Goal: Task Accomplishment & Management: Complete application form

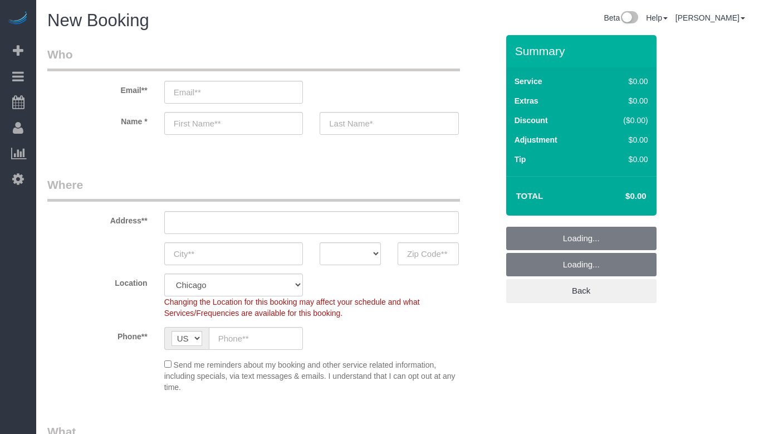
select select "512"
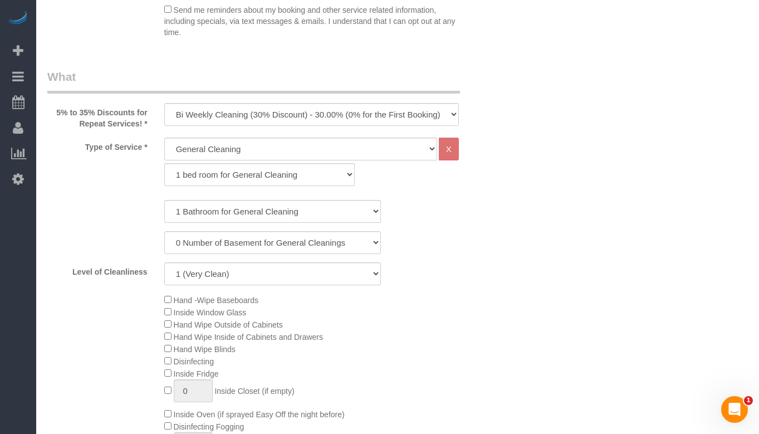
scroll to position [390, 0]
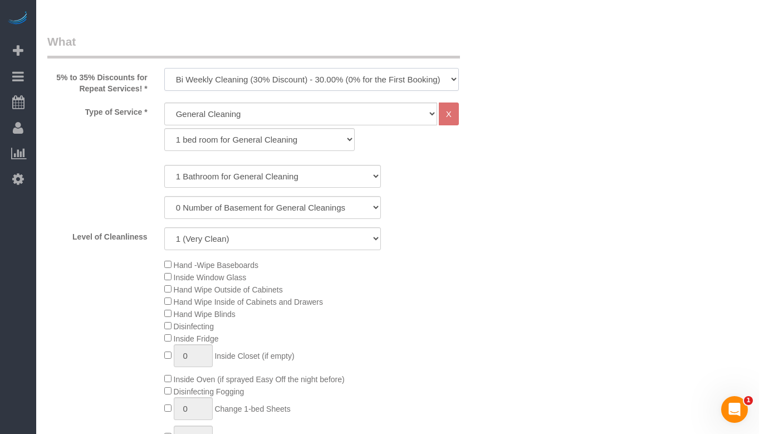
click at [287, 78] on select "One Time Cleaning Weekly Cleaning (35% Discount) - 35.00% (0% for the First Boo…" at bounding box center [311, 79] width 295 height 23
select select "object:1009"
click at [164, 68] on select "One Time Cleaning Weekly Cleaning (35% Discount) - 35.00% (0% for the First Boo…" at bounding box center [311, 79] width 295 height 23
click at [279, 115] on select "General Cleaning Deep Cleaning Move-in / Move-out Cleaning COUNTS Cleaning" at bounding box center [300, 114] width 273 height 23
select select "514"
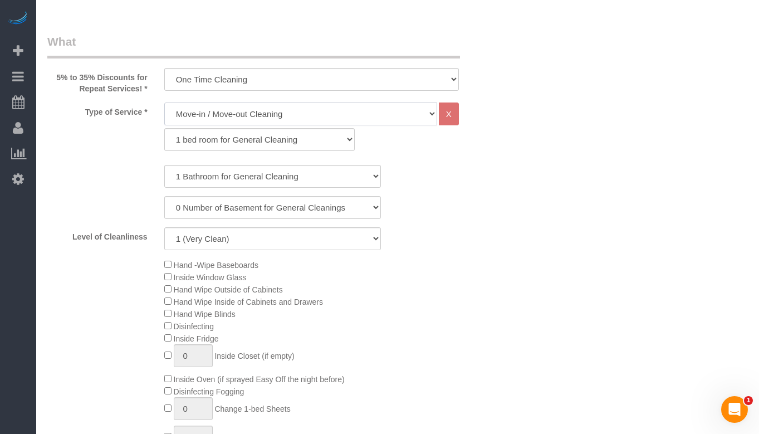
click at [164, 103] on select "General Cleaning Deep Cleaning Move-in / Move-out Cleaning COUNTS Cleaning" at bounding box center [300, 114] width 273 height 23
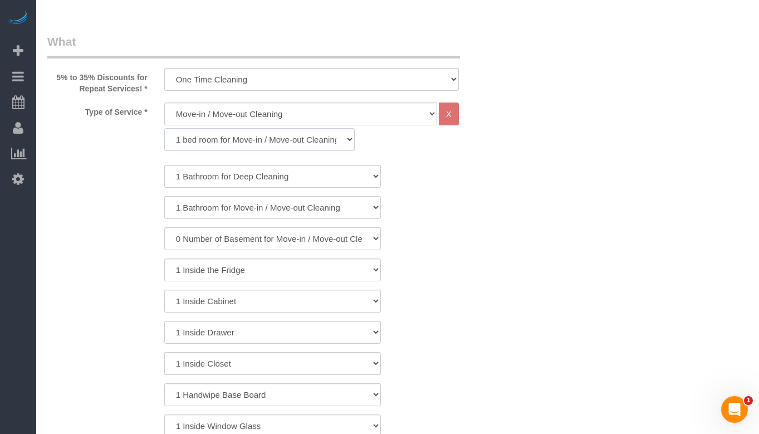
click at [287, 136] on select "1 bed room for Move-in / Move-out Cleaning (full scale) 2 bed room for Move-in …" at bounding box center [259, 139] width 191 height 23
select select "297"
click at [164, 128] on select "1 bed room for Move-in / Move-out Cleaning (full scale) 2 bed room for Move-in …" at bounding box center [259, 139] width 191 height 23
click at [285, 180] on select "1 Bathroom for Move-in / Move-out Cleaning 2 Bathroom for Move-in / Move-out Cl…" at bounding box center [272, 176] width 217 height 23
select select "3"
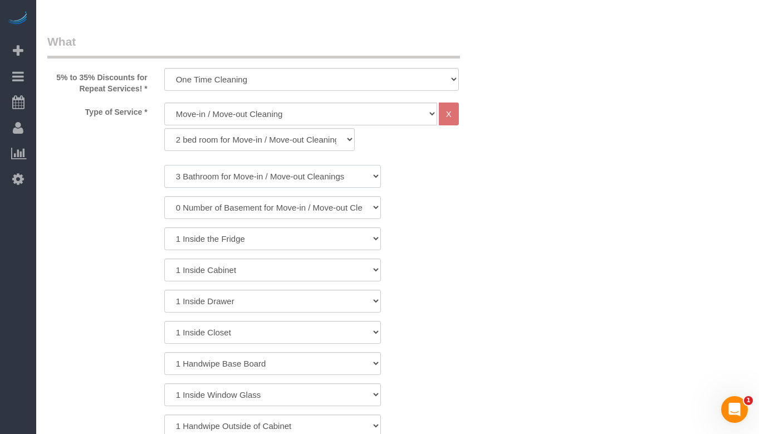
click at [164, 165] on select "1 Bathroom for Move-in / Move-out Cleaning 2 Bathroom for Move-in / Move-out Cl…" at bounding box center [272, 176] width 217 height 23
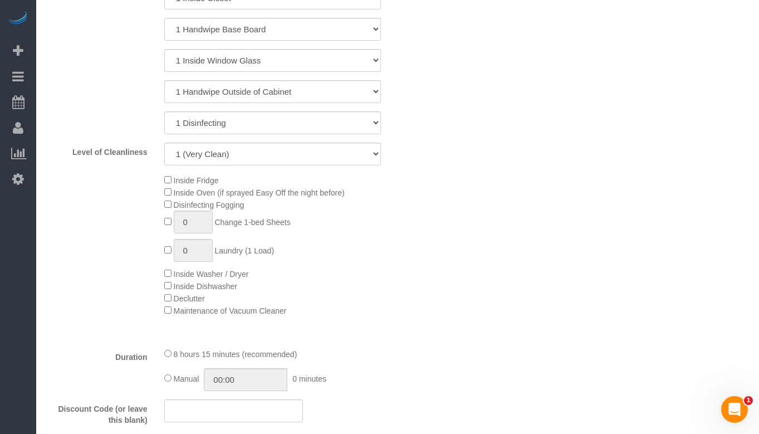
scroll to position [669, 0]
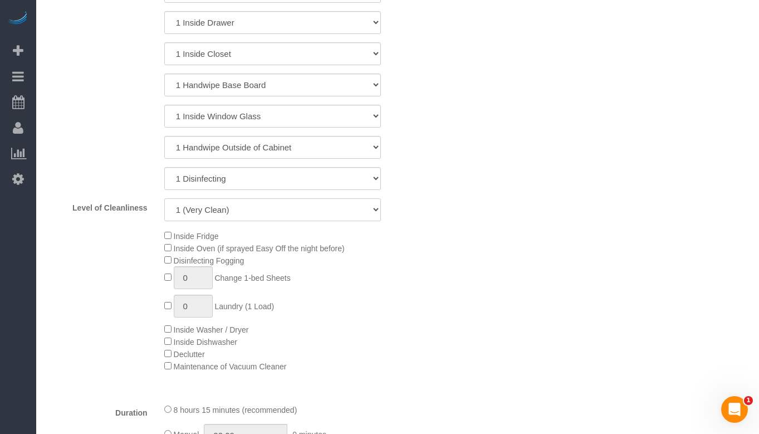
click at [301, 211] on select "1 (Very Clean) 2 3 4 5 (Average Condition) 6 7 8 9 10 (Extremely Dirty)" at bounding box center [272, 209] width 217 height 23
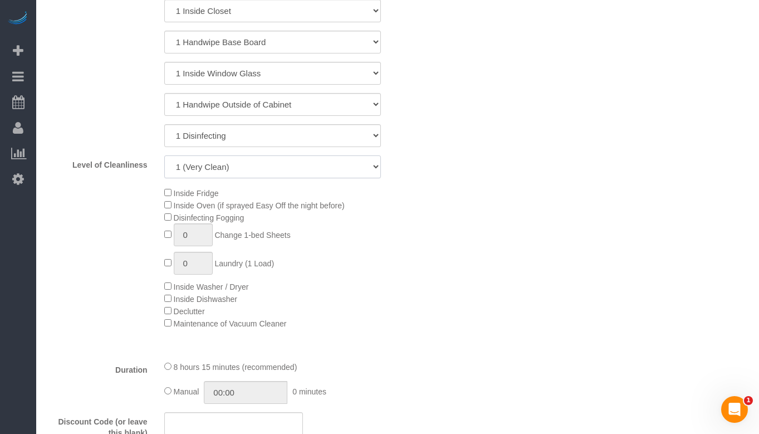
scroll to position [724, 0]
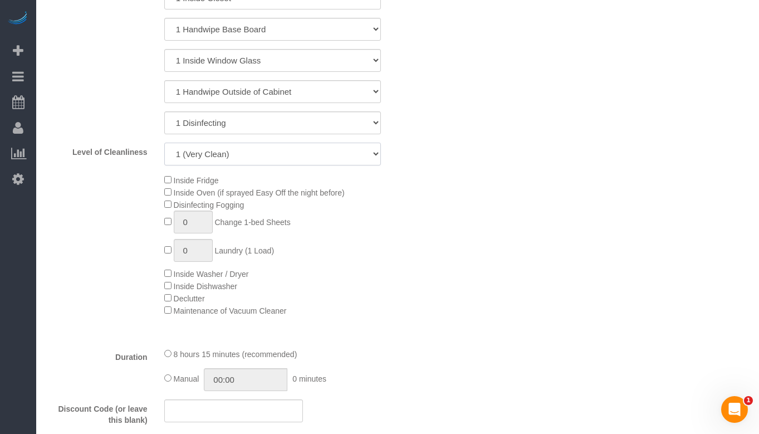
click at [304, 159] on select "1 (Very Clean) 2 3 4 5 (Average Condition) 6 7 8 9 10 (Extremely Dirty)" at bounding box center [272, 154] width 217 height 23
select select "5"
click at [164, 143] on select "1 (Very Clean) 2 3 4 5 (Average Condition) 6 7 8 9 10 (Extremely Dirty)" at bounding box center [272, 154] width 217 height 23
click at [484, 203] on div "Inside Fridge Inside Oven (if sprayed Easy Off the night before) Disinfecting F…" at bounding box center [331, 245] width 350 height 143
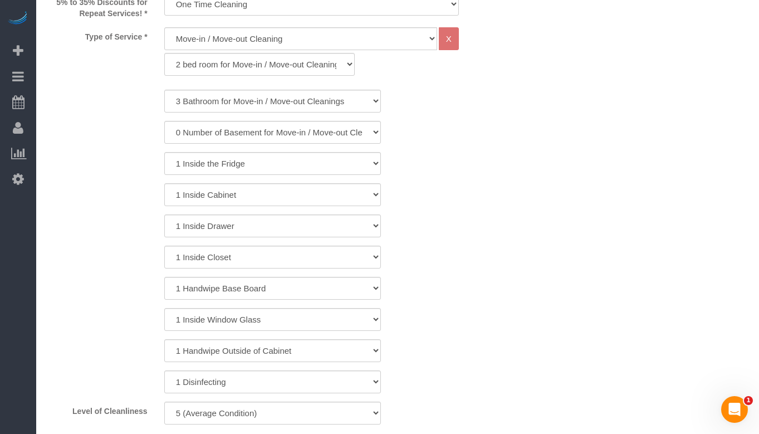
scroll to position [501, 0]
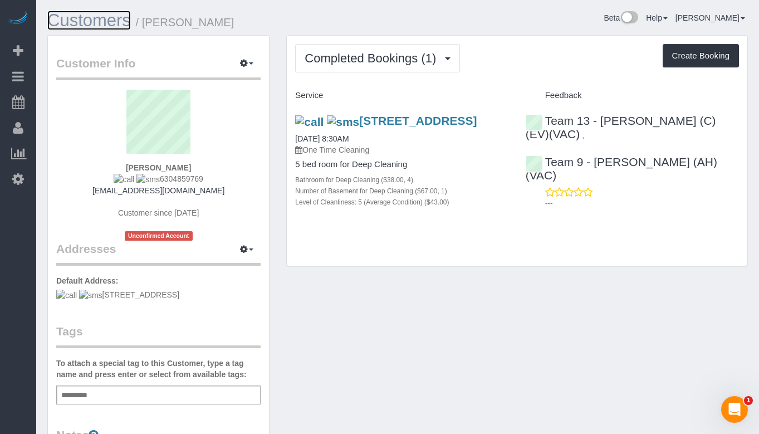
click at [94, 13] on link "Customers" at bounding box center [89, 20] width 84 height 19
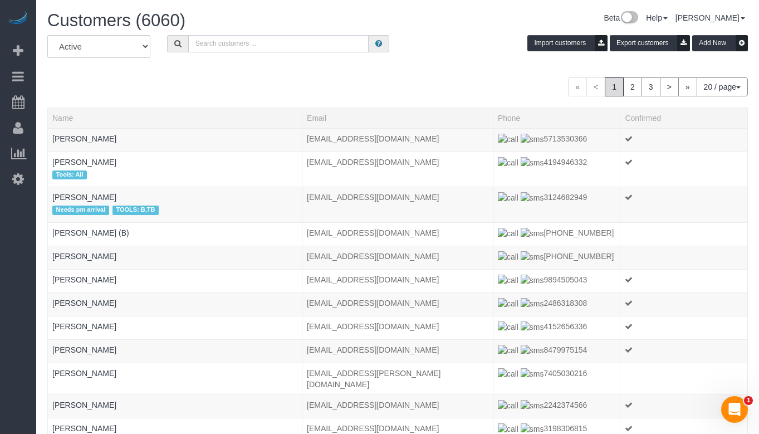
click at [216, 39] on input "text" at bounding box center [278, 43] width 181 height 17
paste input "[PERSON_NAME]"
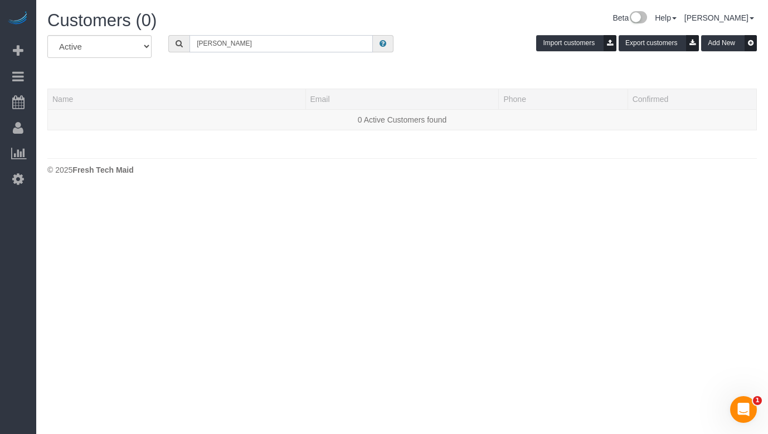
type input "[PERSON_NAME]"
